Goal: Book appointment/travel/reservation

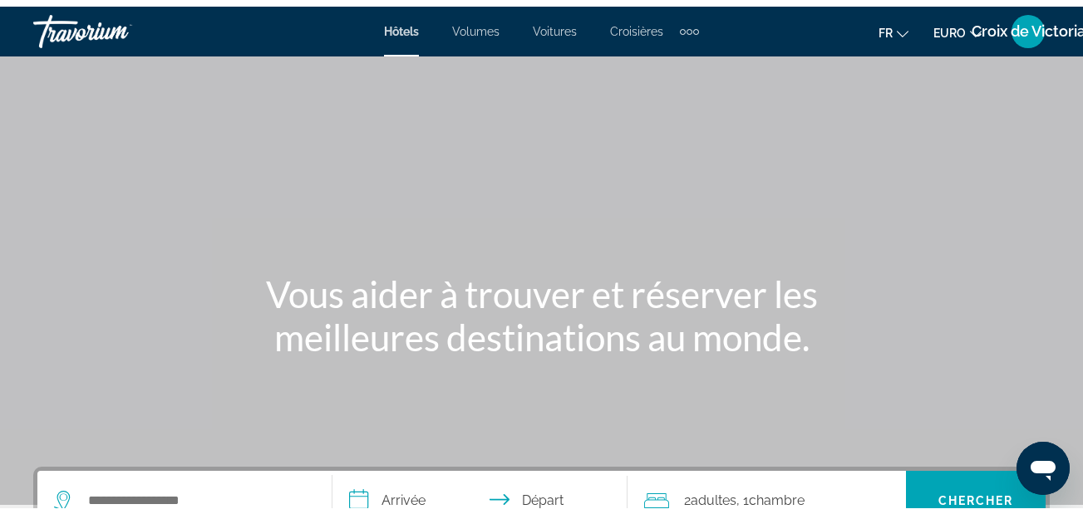
scroll to position [439, 0]
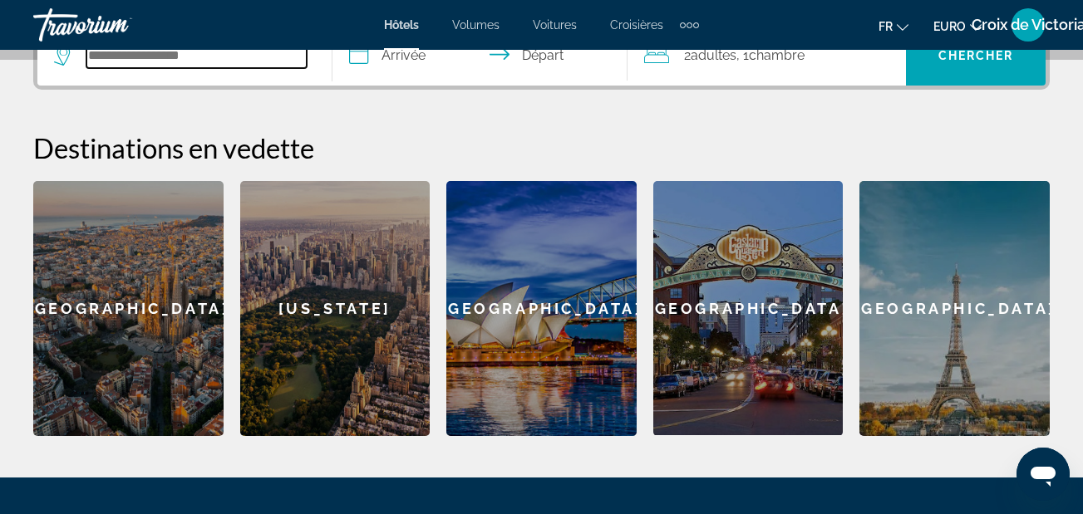
click at [237, 66] on input "Widget de recherche" at bounding box center [196, 55] width 220 height 25
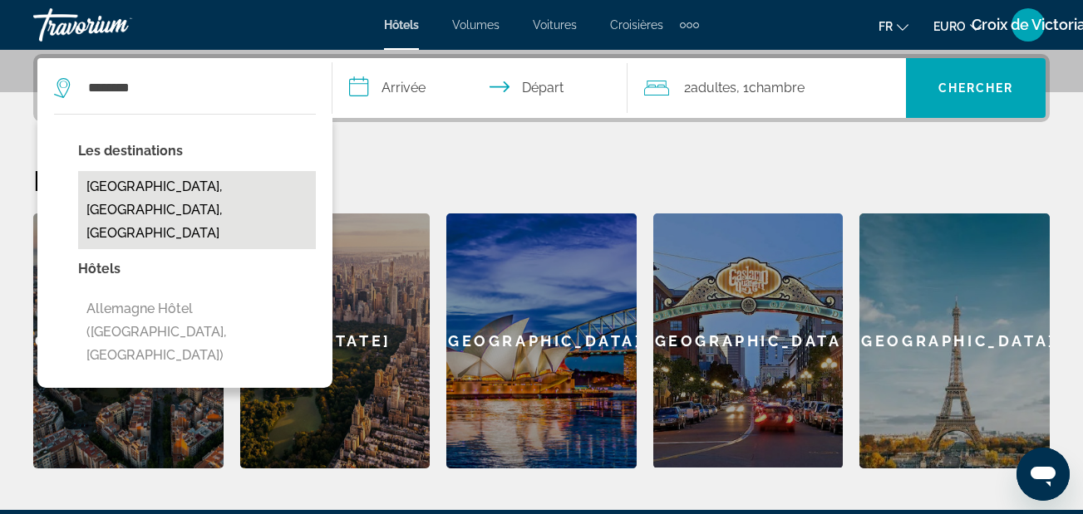
click at [200, 190] on button "[GEOGRAPHIC_DATA], [GEOGRAPHIC_DATA], [GEOGRAPHIC_DATA]" at bounding box center [197, 210] width 238 height 78
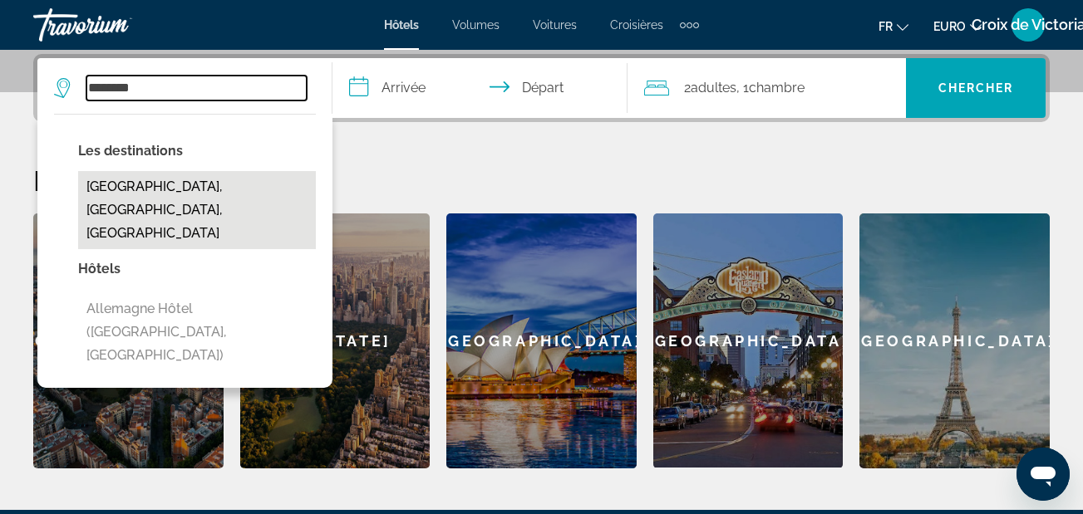
type input "**********"
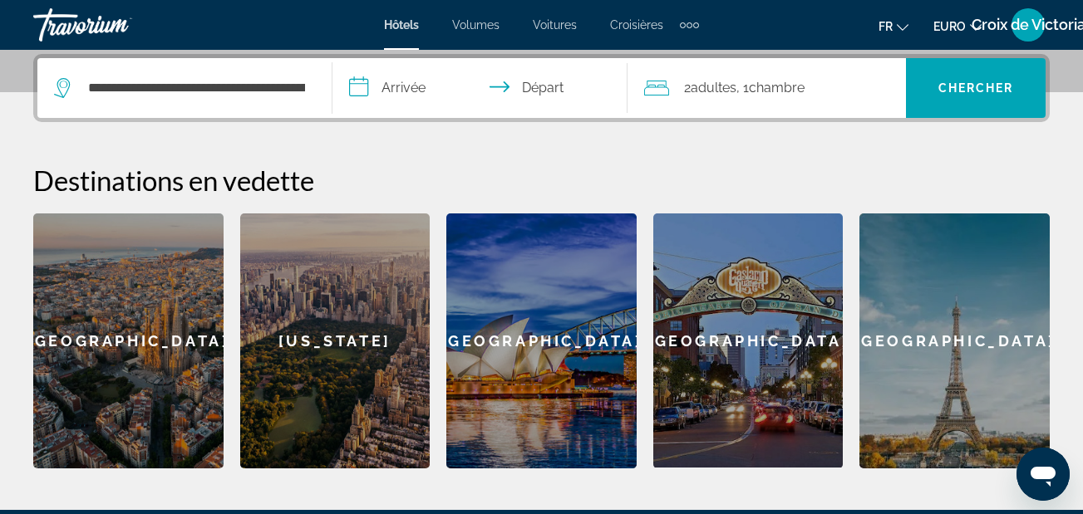
click at [440, 91] on input "**********" at bounding box center [483, 90] width 302 height 65
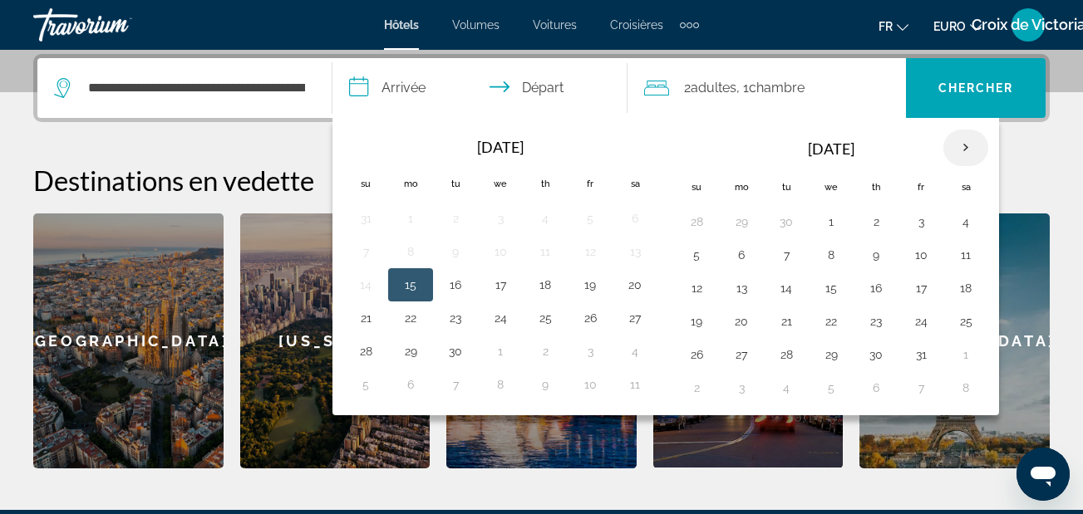
click at [967, 145] on th "Next month" at bounding box center [965, 148] width 45 height 37
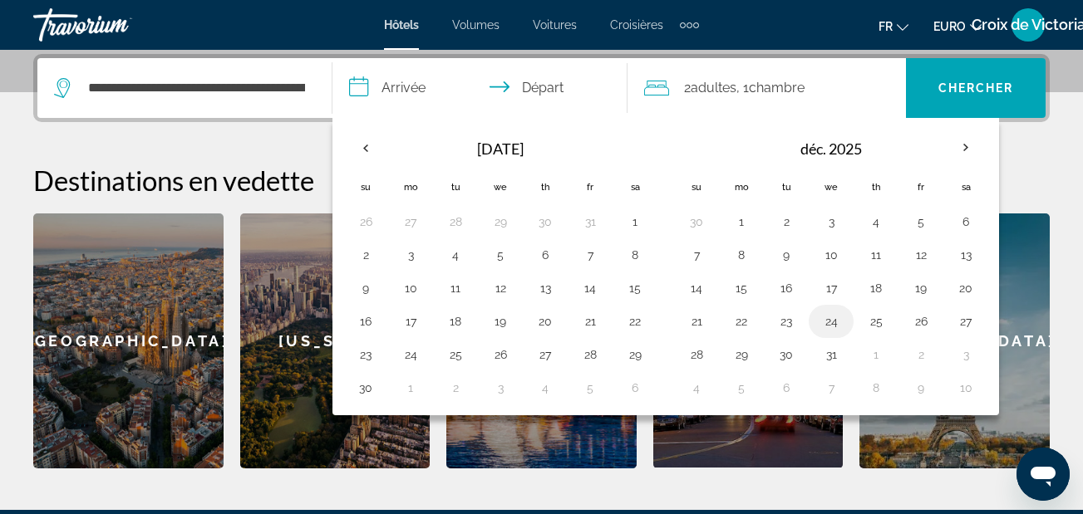
click at [826, 322] on button "24" at bounding box center [831, 321] width 27 height 23
click at [925, 327] on button "26" at bounding box center [921, 321] width 27 height 23
type input "**********"
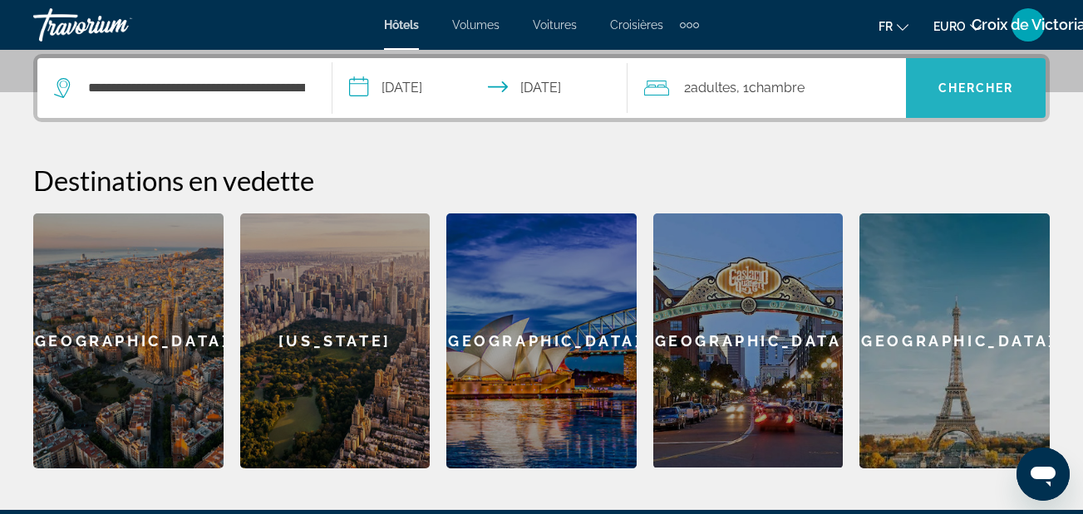
click at [991, 91] on span "Chercher" at bounding box center [976, 87] width 76 height 13
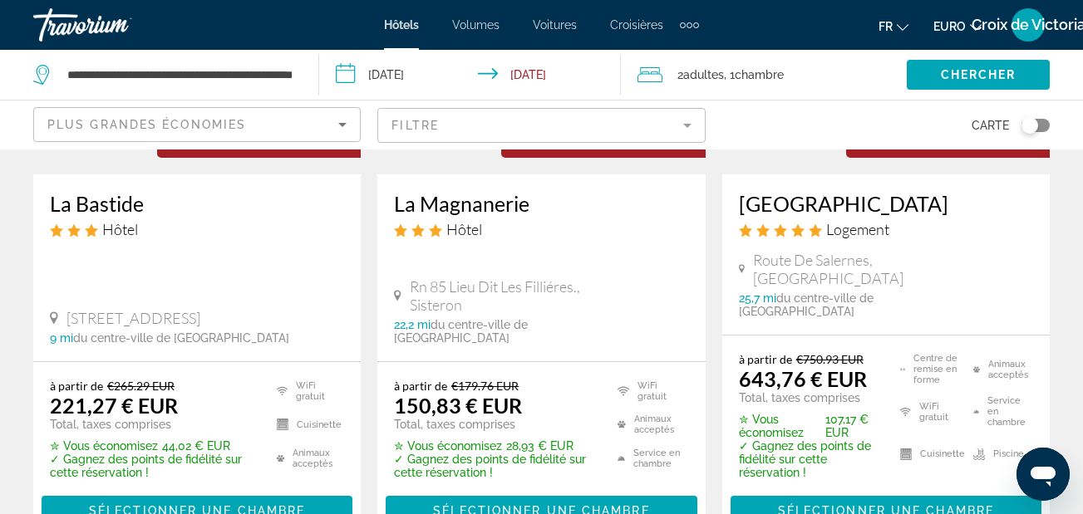
scroll to position [266, 0]
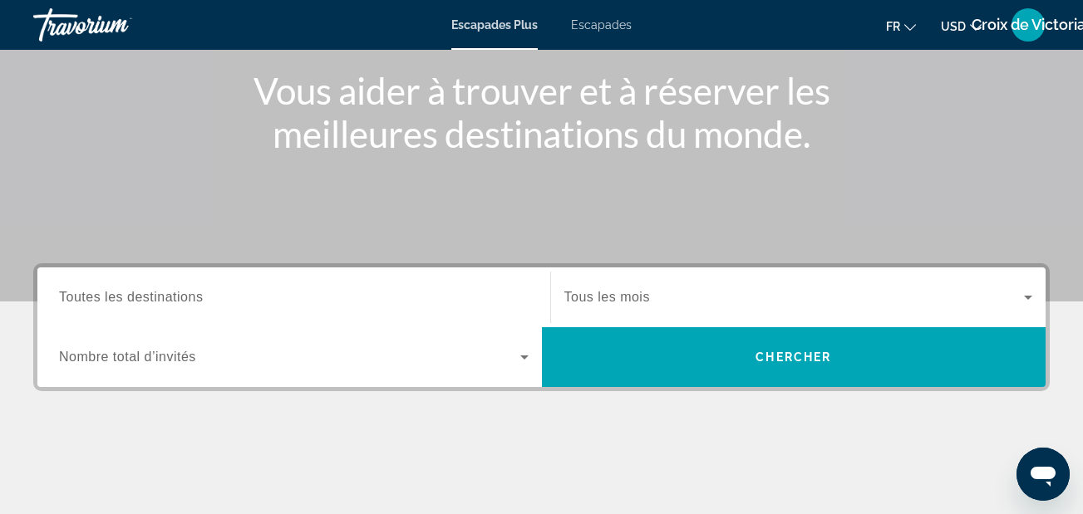
scroll to position [199, 0]
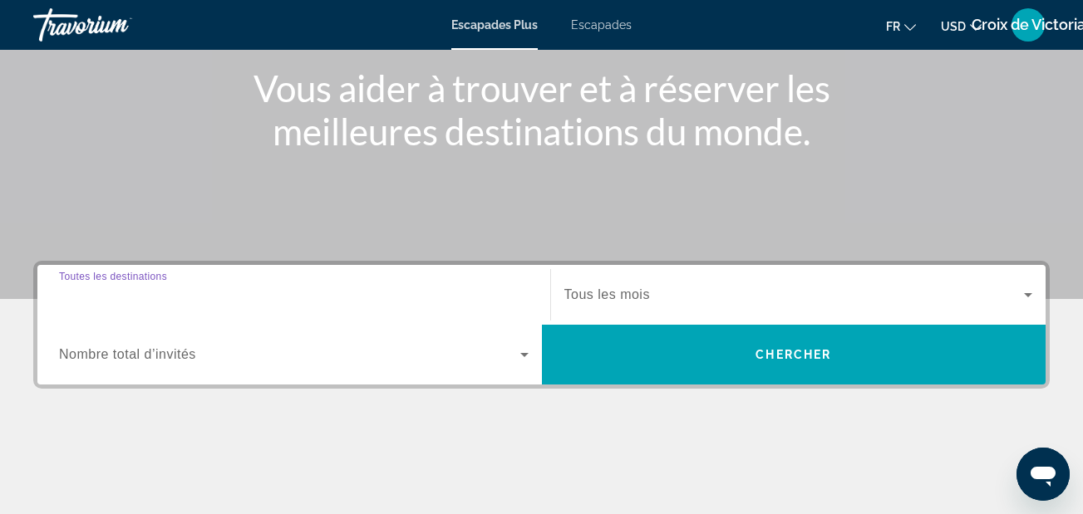
click at [315, 287] on input "Destination Toutes les destinations" at bounding box center [294, 296] width 470 height 20
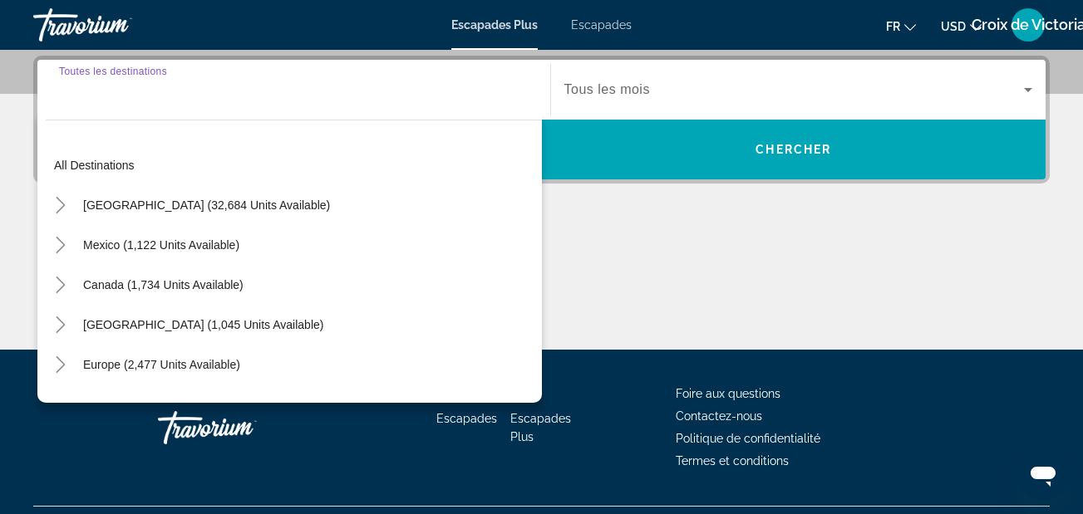
scroll to position [406, 0]
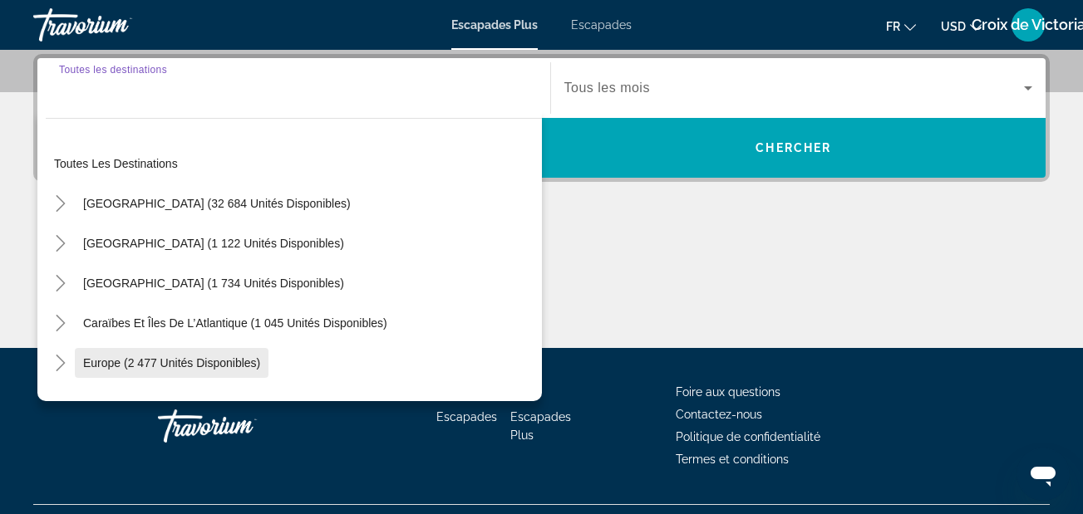
click at [222, 357] on span "Europe (2 477 unités disponibles)" at bounding box center [171, 363] width 177 height 13
type input "**********"
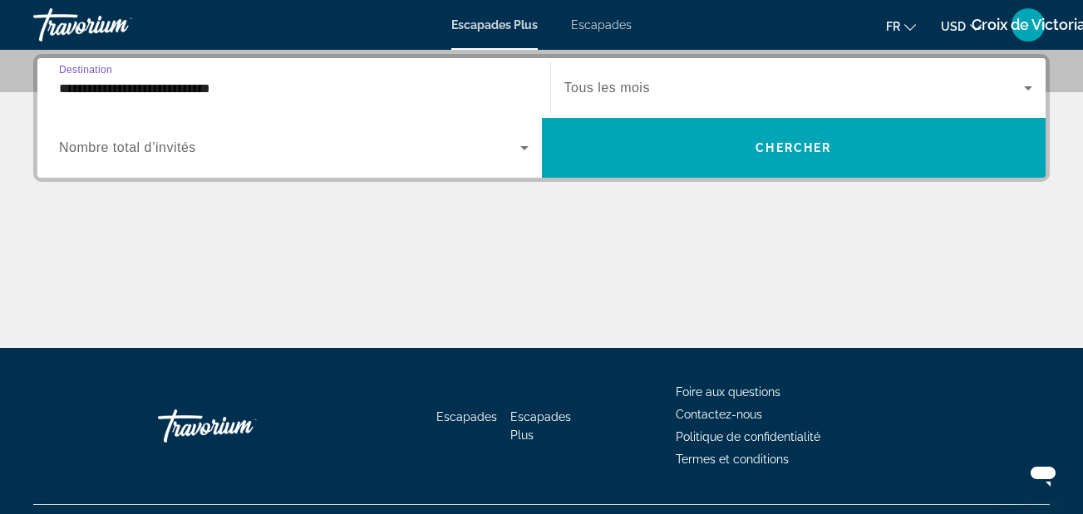
click at [518, 145] on icon "Widget de recherche" at bounding box center [524, 148] width 20 height 20
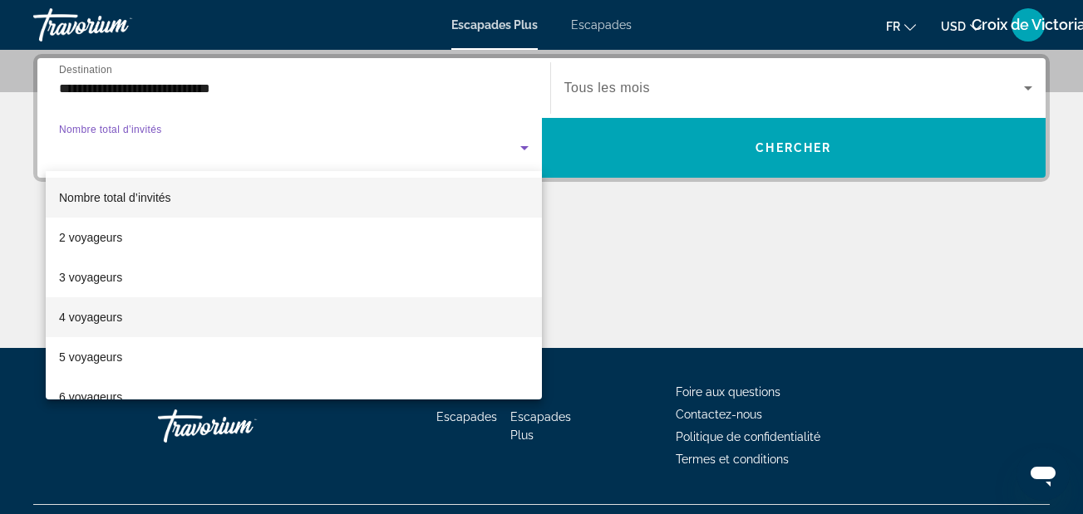
click at [266, 320] on mat-option "4 voyageurs" at bounding box center [294, 318] width 496 height 40
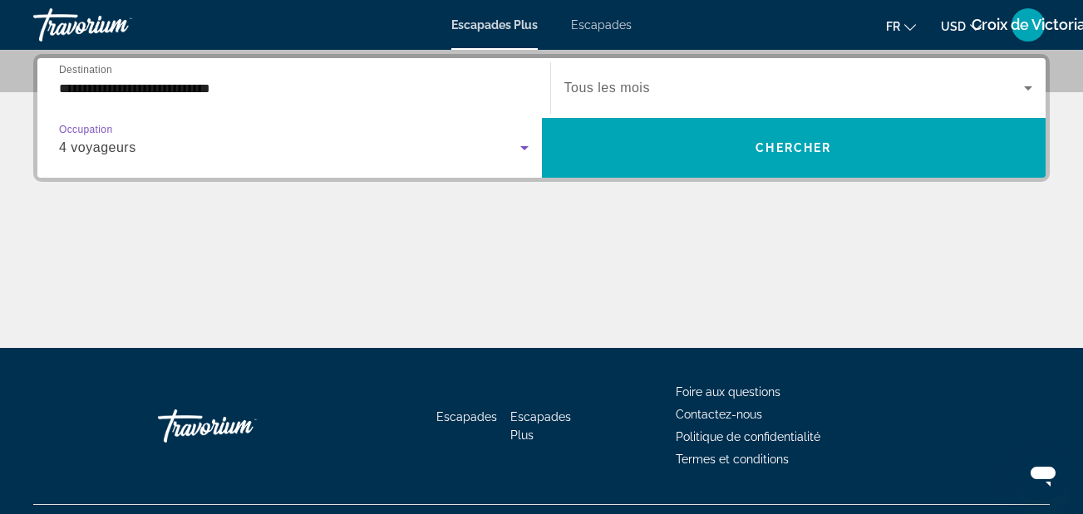
click at [697, 106] on div "Widget de recherche" at bounding box center [798, 88] width 469 height 47
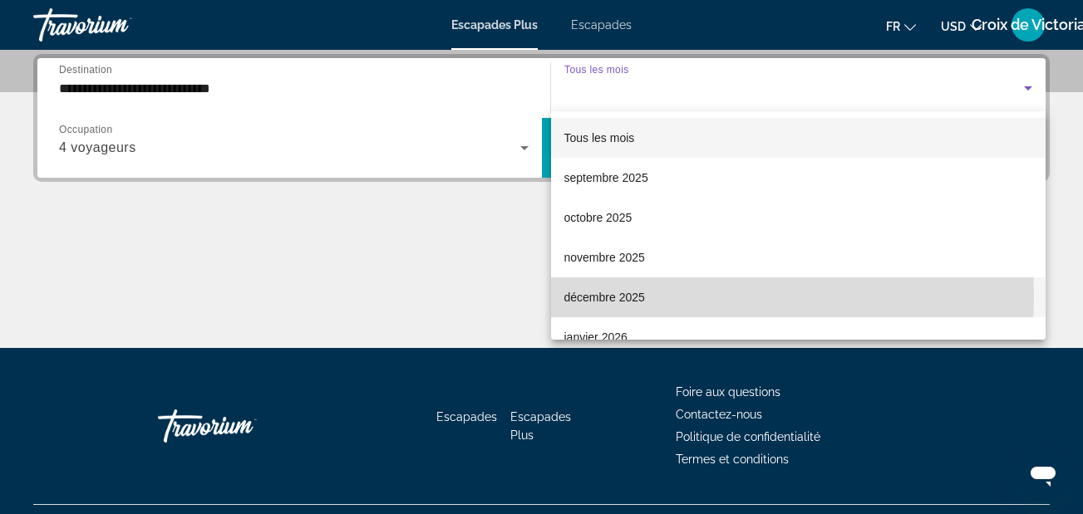
click at [617, 298] on font "décembre 2025" at bounding box center [604, 297] width 81 height 13
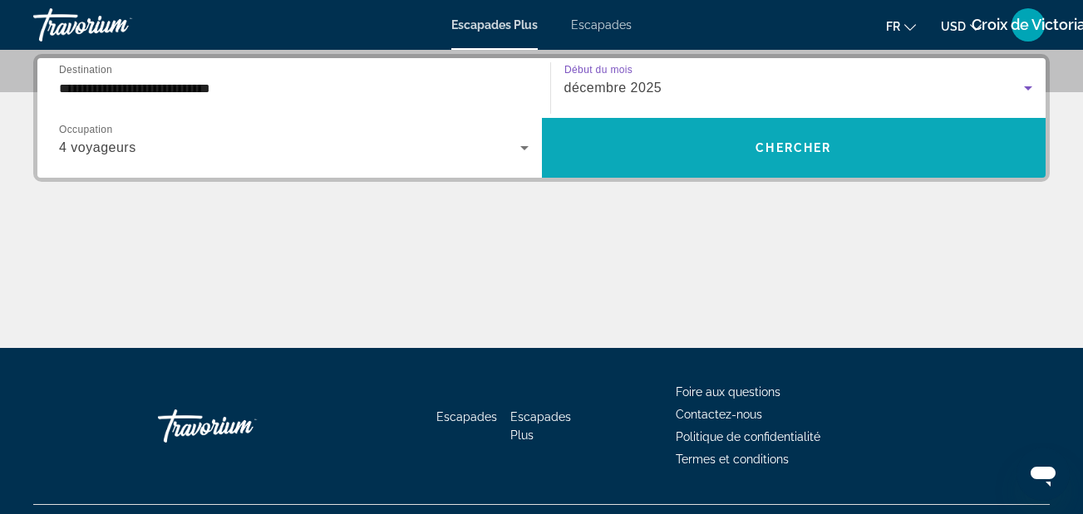
click at [668, 140] on span "Widget de recherche" at bounding box center [794, 148] width 504 height 40
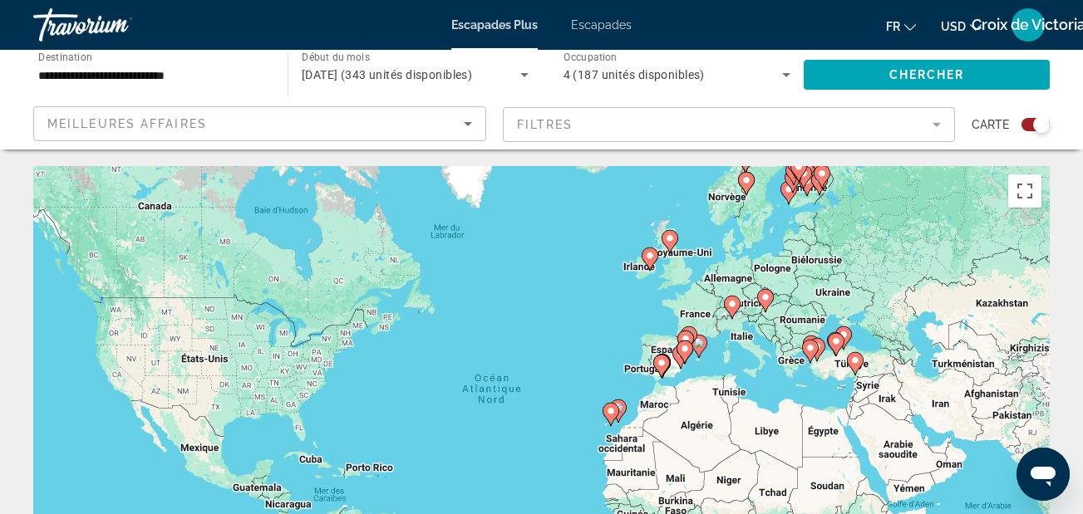
click at [1023, 125] on div "Widget de recherche" at bounding box center [1035, 124] width 28 height 13
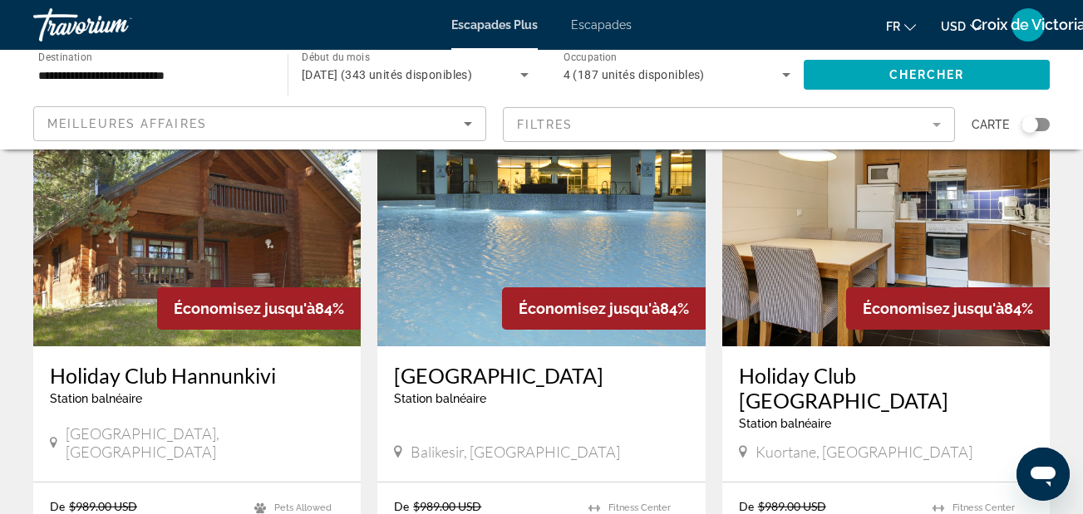
scroll to position [650, 0]
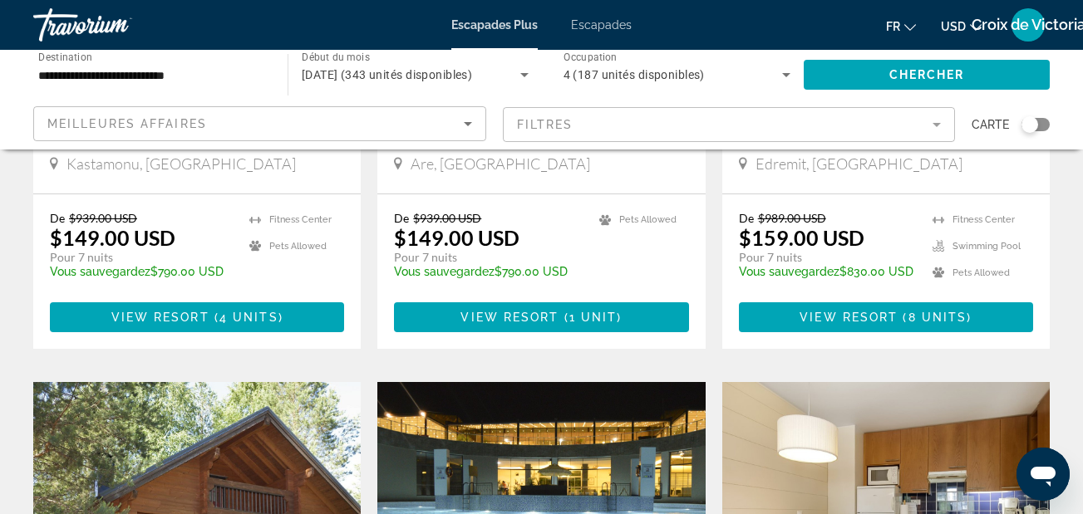
scroll to position [119, 0]
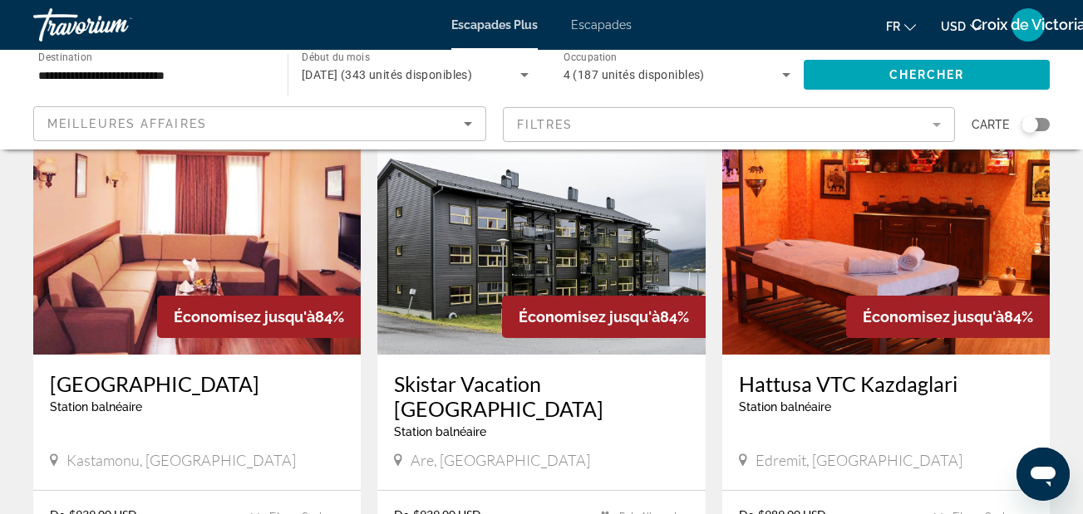
click at [962, 30] on span "USD" at bounding box center [953, 26] width 25 height 13
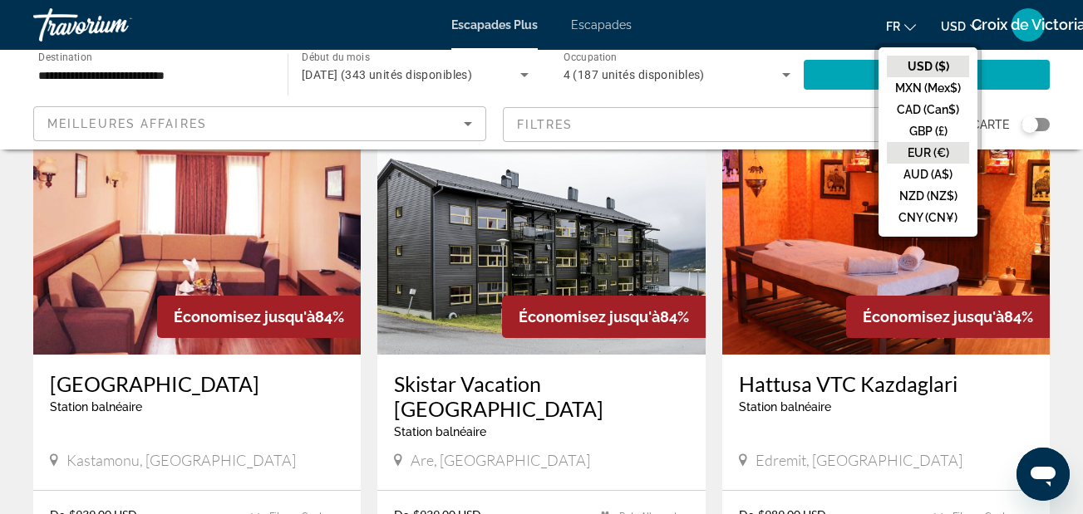
click at [930, 161] on button "EUR (€)" at bounding box center [928, 153] width 82 height 22
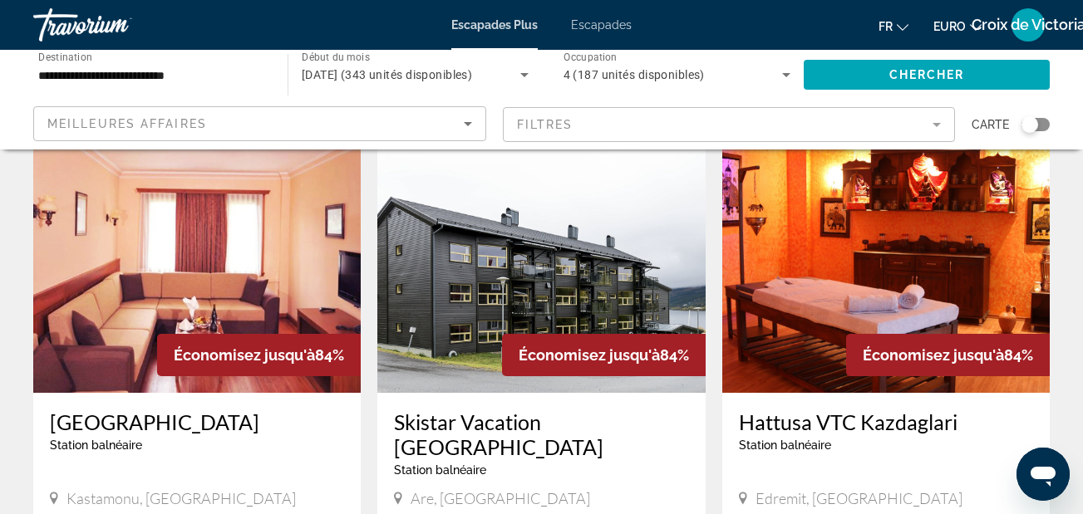
scroll to position [0, 0]
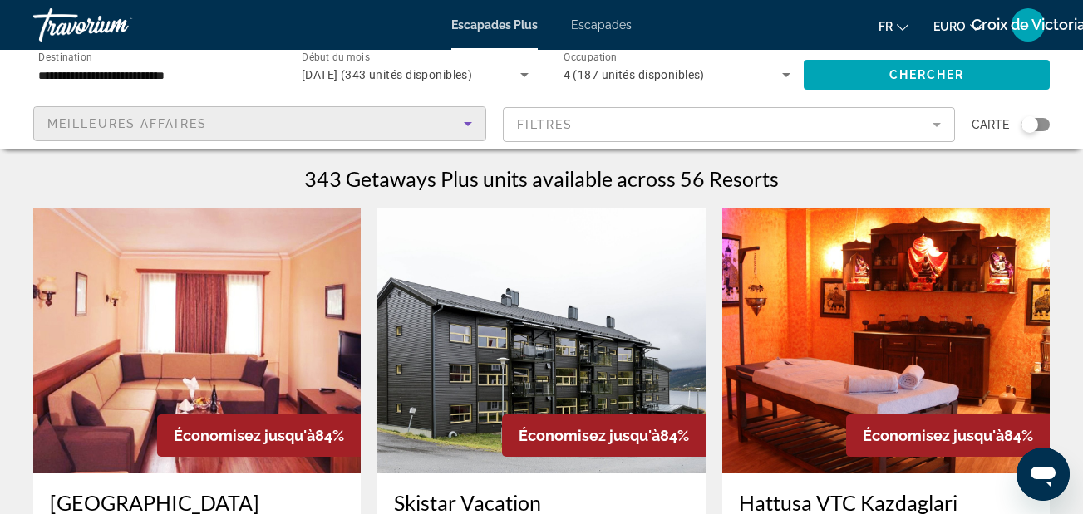
click at [411, 122] on div "Meilleures affaires" at bounding box center [255, 124] width 416 height 20
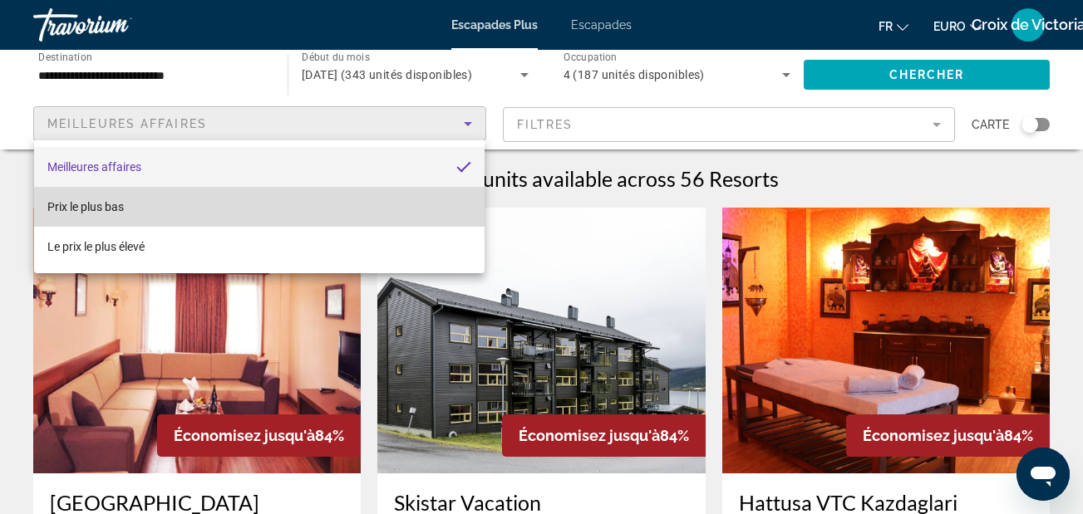
click at [394, 212] on mat-option "Prix le plus bas" at bounding box center [259, 207] width 450 height 40
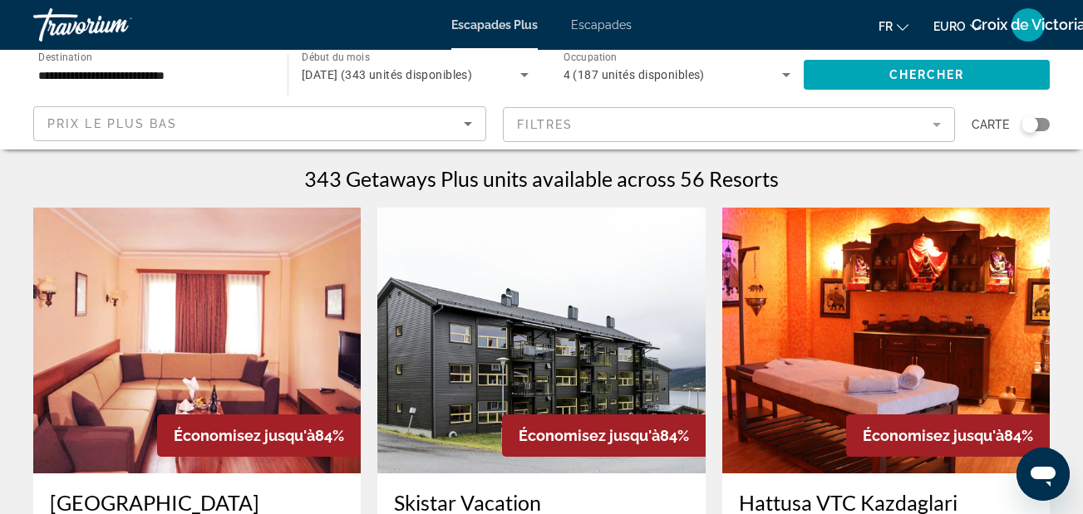
click at [914, 122] on mat-form-field "Filtres" at bounding box center [729, 124] width 453 height 35
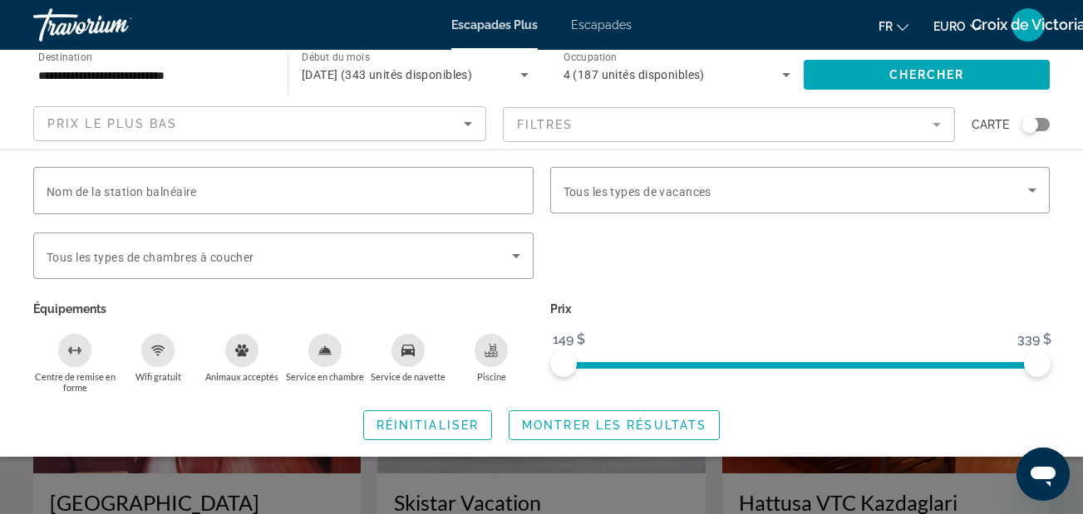
click at [1005, 161] on div "Nom de la station balnéaire Vacation Types Tous les types de vacances Bedroom T…" at bounding box center [541, 304] width 1083 height 308
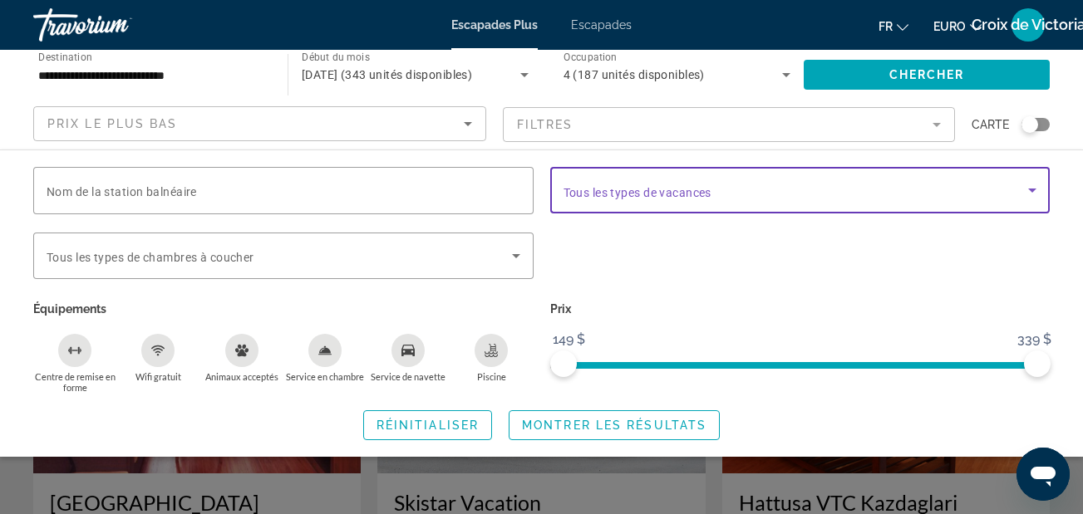
click at [1003, 181] on span "Widget de recherche" at bounding box center [795, 190] width 465 height 20
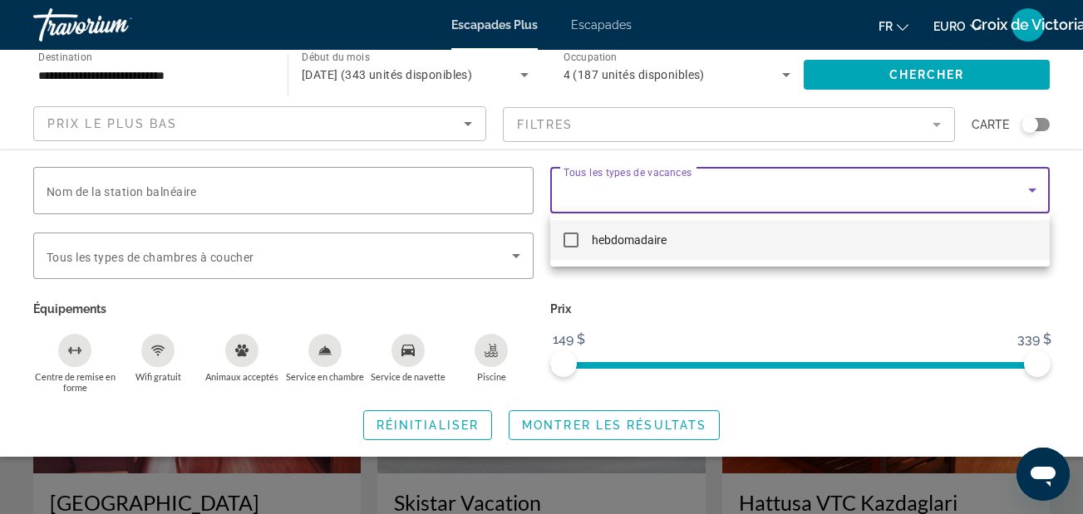
click at [786, 188] on div at bounding box center [541, 257] width 1083 height 514
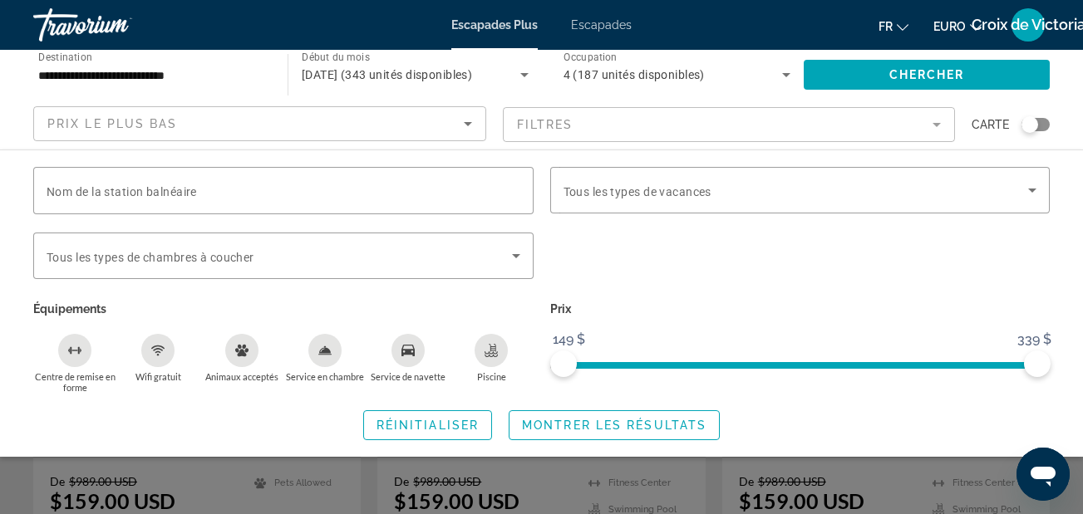
scroll to position [766, 0]
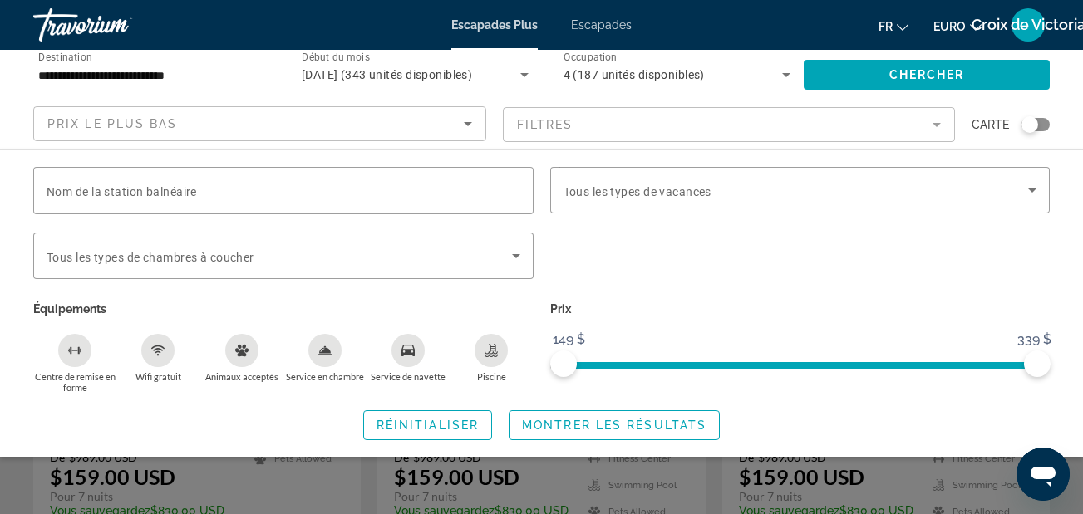
click at [509, 501] on div "Widget de recherche" at bounding box center [541, 381] width 1083 height 265
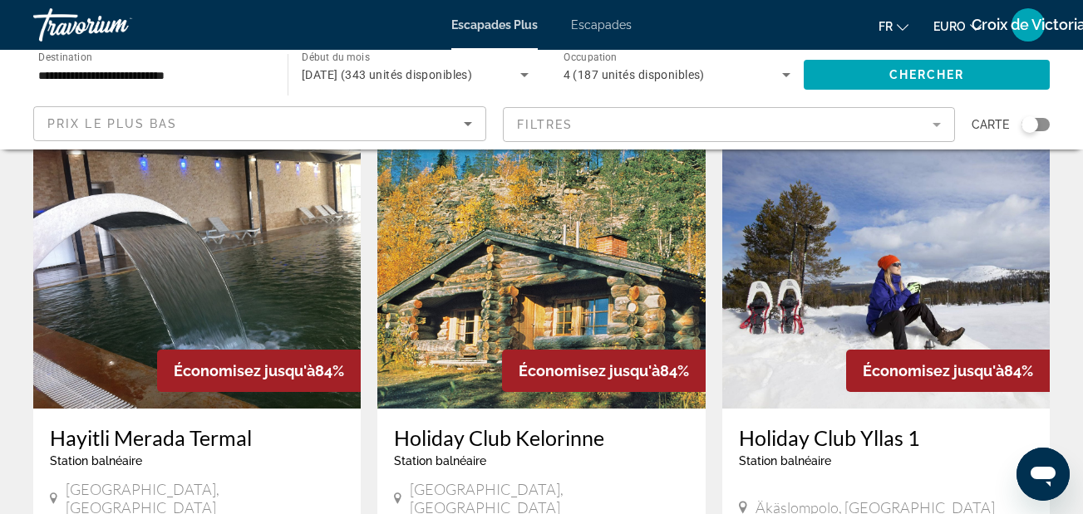
scroll to position [1249, 0]
